Goal: Information Seeking & Learning: Check status

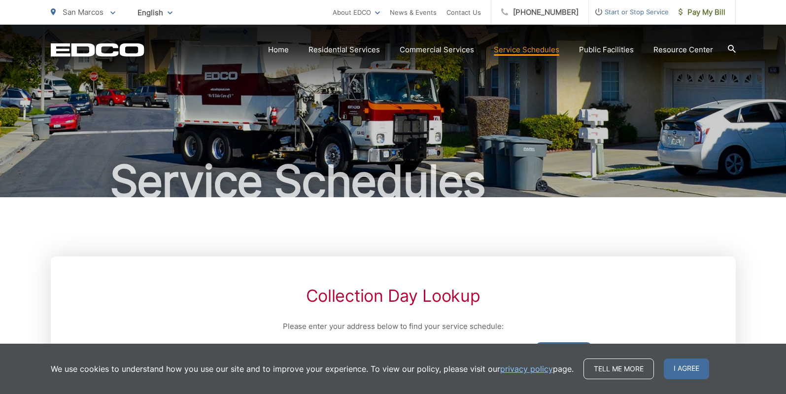
click at [519, 294] on h2 "Collection Day Lookup" at bounding box center [392, 296] width 397 height 20
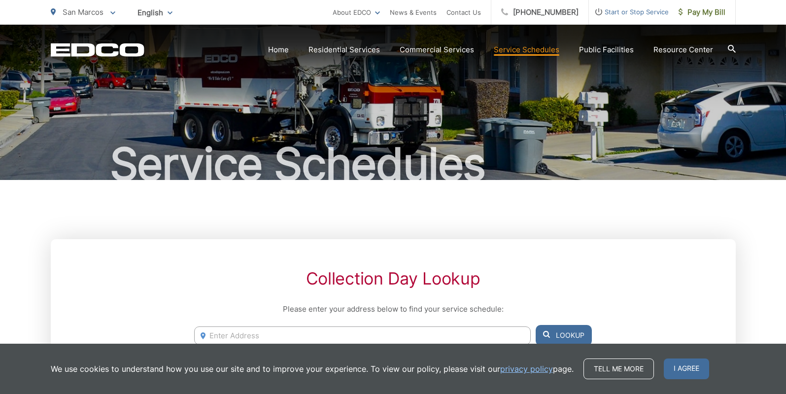
scroll to position [20, 0]
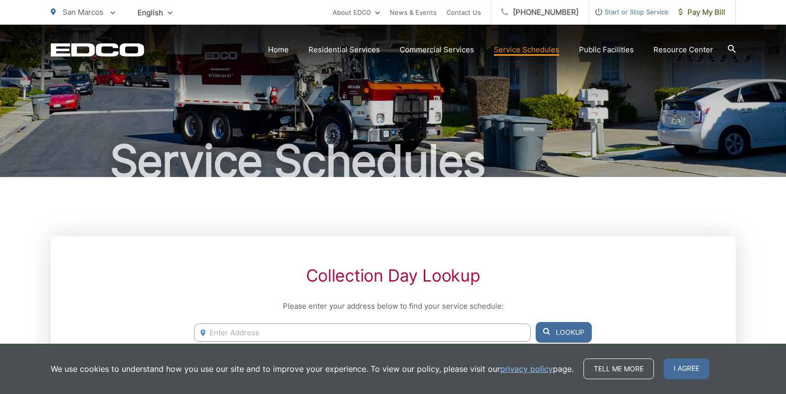
click at [187, 289] on div "Collection Day Lookup Please enter your address below to find your service sche…" at bounding box center [393, 325] width 685 height 179
click at [239, 330] on input "Enter Address" at bounding box center [362, 332] width 336 height 18
click at [561, 328] on button "Lookup" at bounding box center [564, 332] width 56 height 21
click at [674, 366] on span "I agree" at bounding box center [686, 368] width 45 height 21
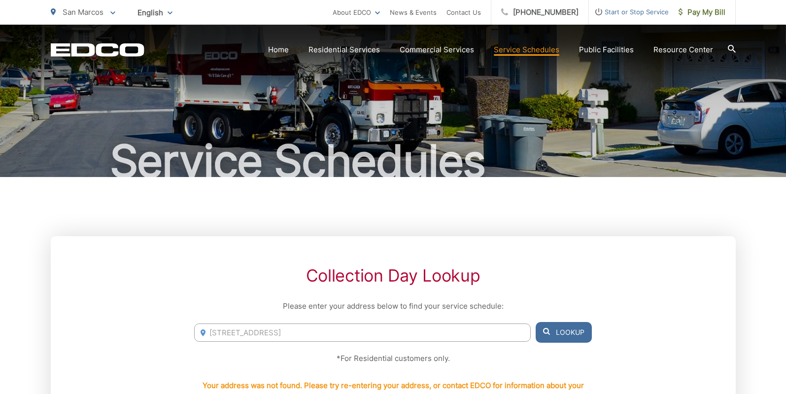
click at [566, 329] on button "Lookup" at bounding box center [564, 332] width 56 height 21
click at [362, 334] on input "[STREET_ADDRESS]" at bounding box center [362, 332] width 336 height 18
click at [566, 332] on button "Lookup" at bounding box center [564, 332] width 56 height 21
click at [259, 332] on input "[STREET_ADDRESS]" at bounding box center [362, 332] width 336 height 18
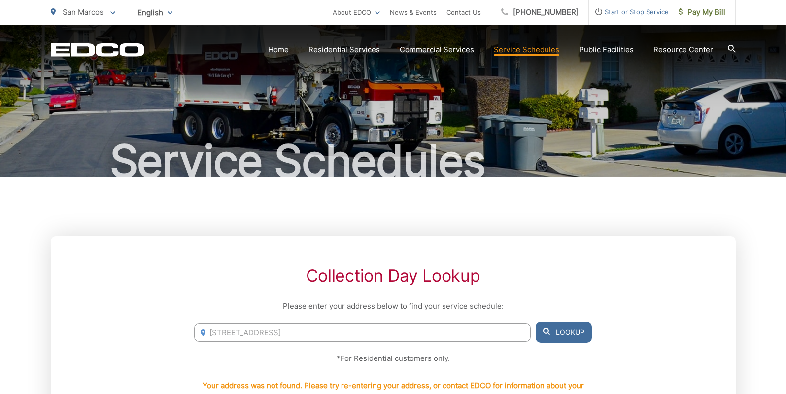
click at [547, 334] on icon at bounding box center [546, 331] width 7 height 7
click at [299, 333] on input "[STREET_ADDRESS]" at bounding box center [362, 332] width 336 height 18
type input "869 Applwild Driv"
click at [530, 53] on link "Service Schedules" at bounding box center [527, 50] width 66 height 12
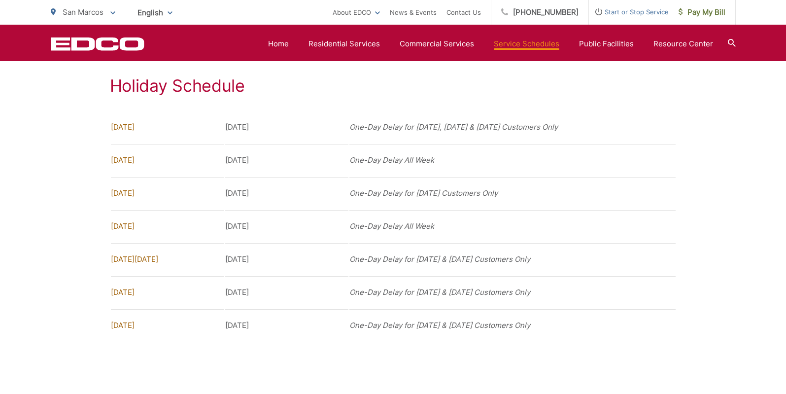
scroll to position [758, 0]
